Goal: Transaction & Acquisition: Obtain resource

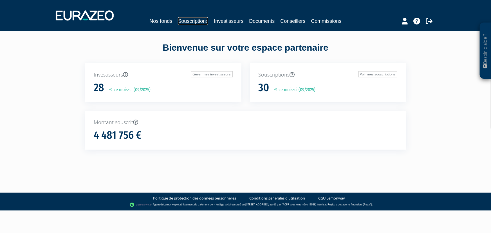
click at [192, 20] on link "Souscriptions" at bounding box center [193, 21] width 30 height 8
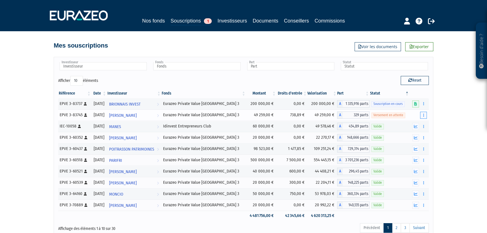
click at [425, 116] on button "button" at bounding box center [423, 115] width 7 height 7
click at [407, 122] on link "Documents" at bounding box center [404, 125] width 42 height 9
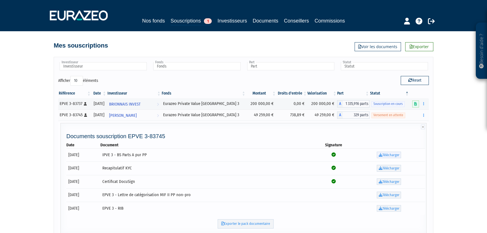
click at [386, 154] on link "Télécharger" at bounding box center [389, 155] width 24 height 7
click at [380, 168] on icon at bounding box center [380, 168] width 4 height 4
click at [381, 183] on link "Télécharger" at bounding box center [389, 181] width 24 height 7
click at [380, 194] on icon at bounding box center [380, 195] width 4 height 4
click at [380, 210] on link "Télécharger" at bounding box center [389, 208] width 24 height 7
